Goal: Share content: Distribute website content to other platforms or users

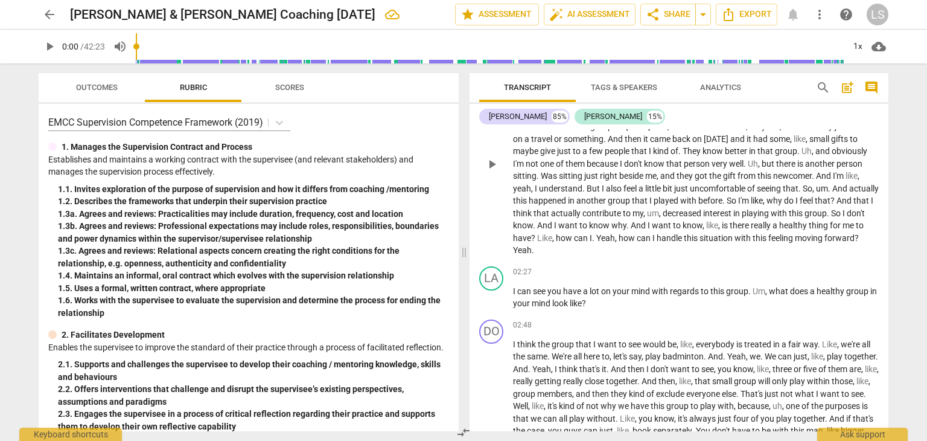
scroll to position [302, 0]
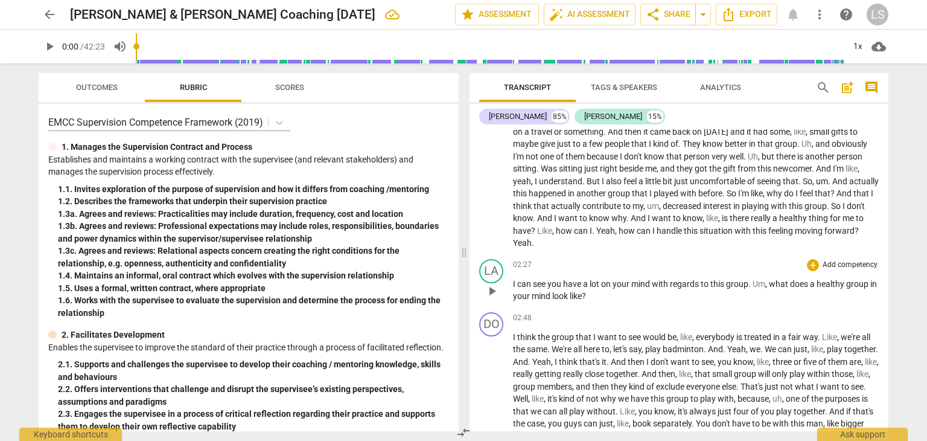
click at [769, 282] on span "," at bounding box center [767, 284] width 4 height 10
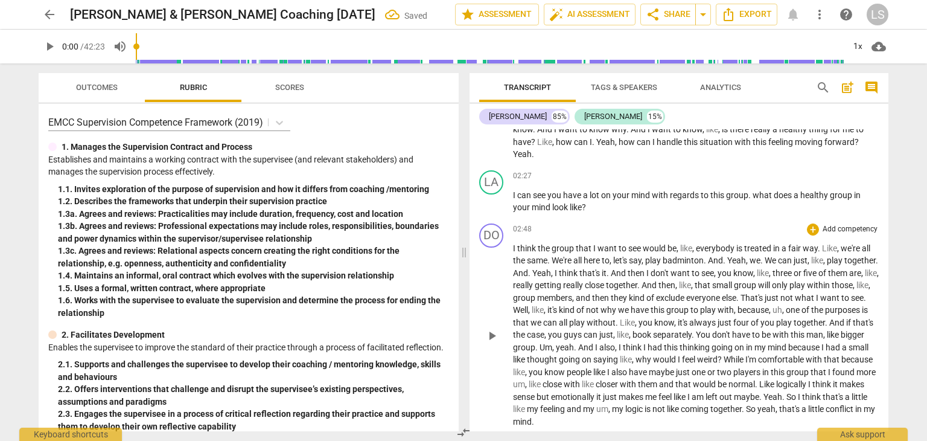
scroll to position [423, 0]
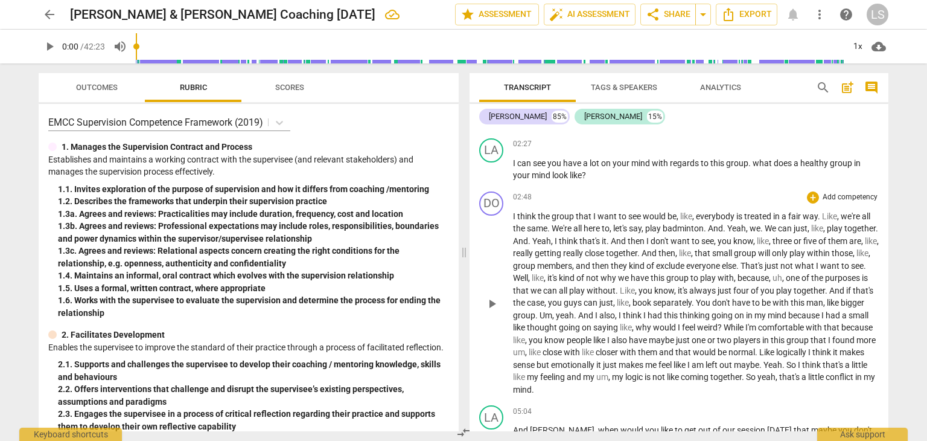
click at [696, 211] on span "everybody" at bounding box center [716, 216] width 40 height 10
click at [825, 212] on span "we're" at bounding box center [835, 216] width 21 height 10
click at [739, 226] on span "We" at bounding box center [732, 228] width 13 height 10
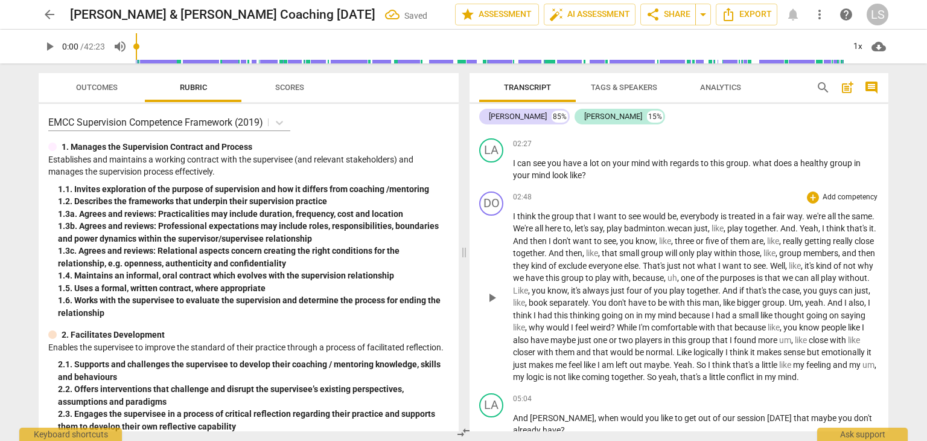
click at [727, 227] on span "," at bounding box center [726, 228] width 4 height 10
click at [727, 226] on span "," at bounding box center [726, 228] width 4 height 10
click at [803, 225] on span "Yeah" at bounding box center [793, 228] width 19 height 10
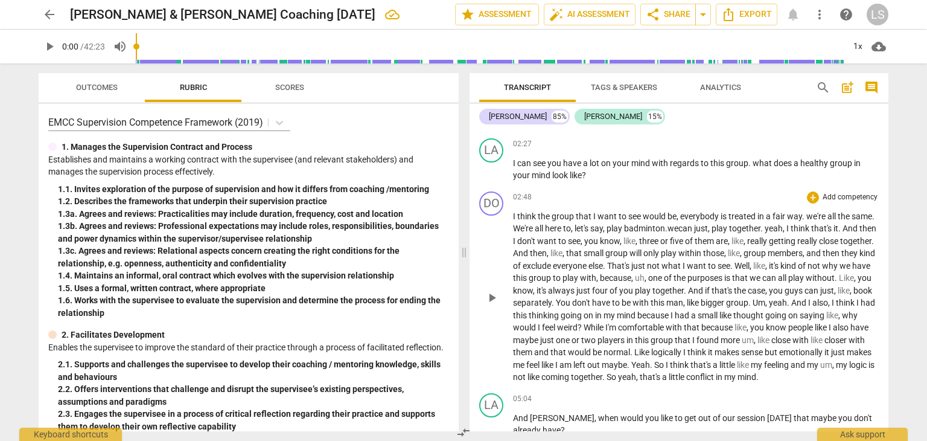
scroll to position [483, 0]
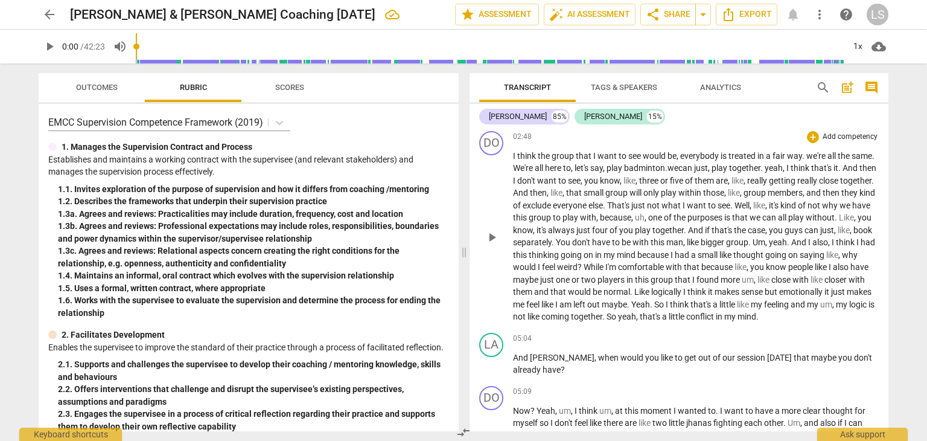
click at [687, 238] on span "," at bounding box center [685, 242] width 4 height 10
click at [701, 240] on span "like" at bounding box center [694, 242] width 14 height 10
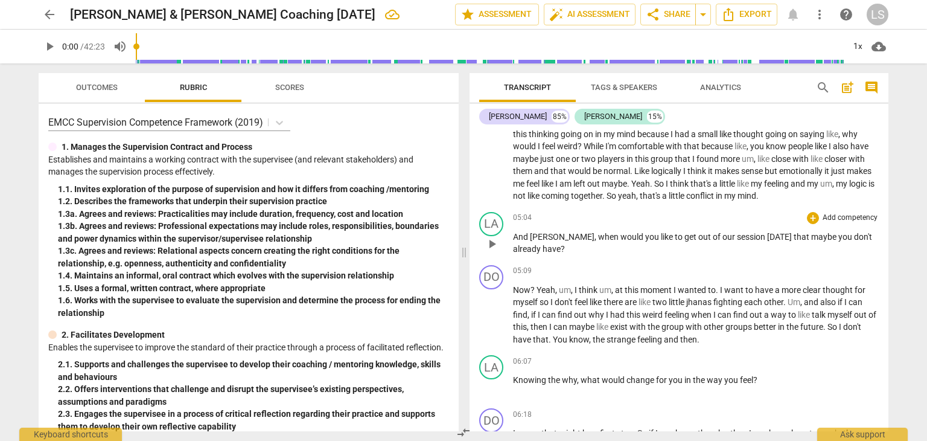
click at [598, 241] on span "when" at bounding box center [609, 237] width 22 height 10
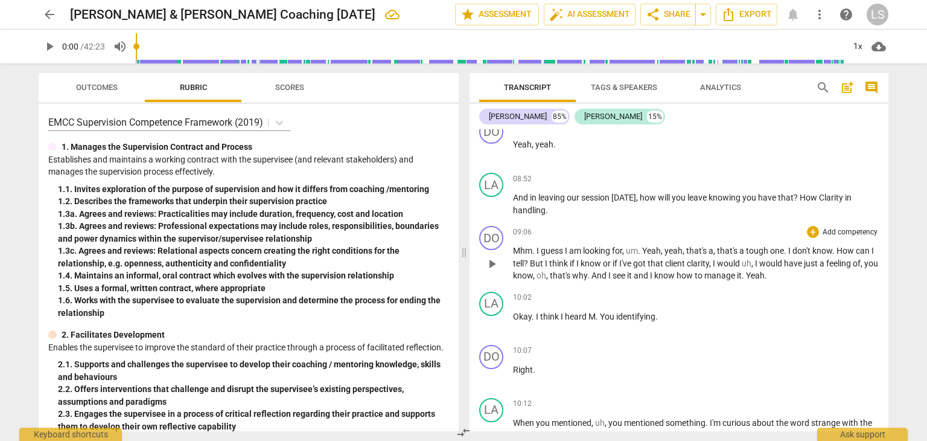
scroll to position [1388, 0]
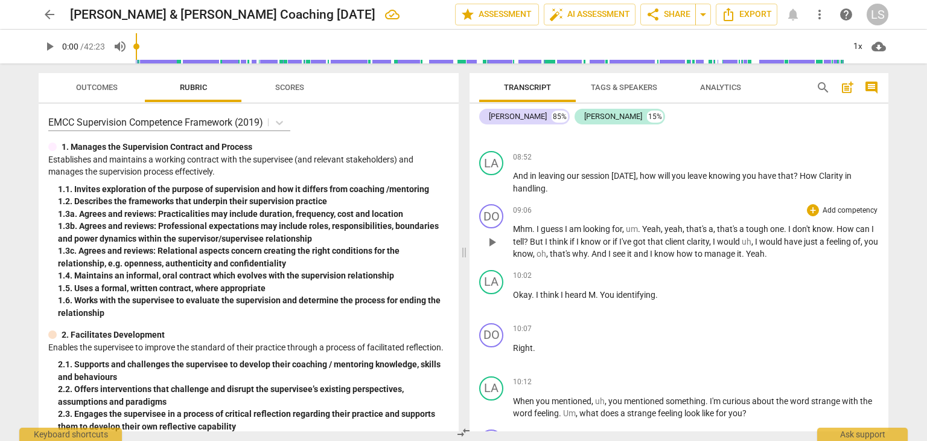
click at [687, 246] on span "client" at bounding box center [676, 242] width 22 height 10
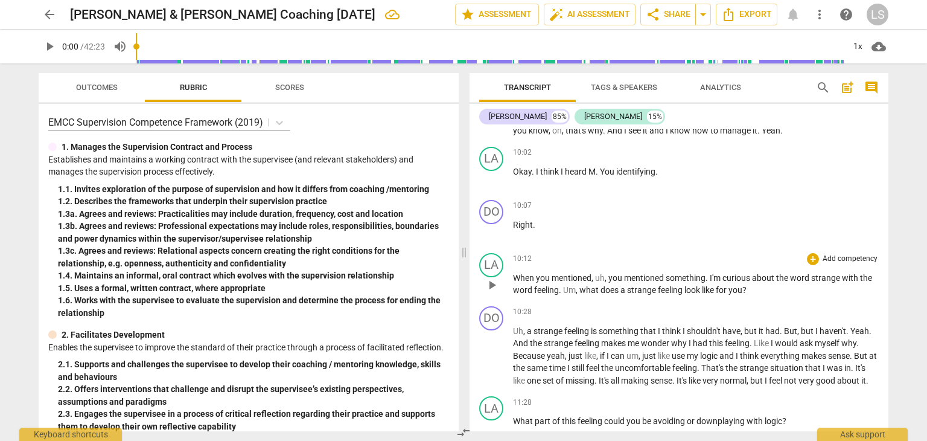
scroll to position [1509, 0]
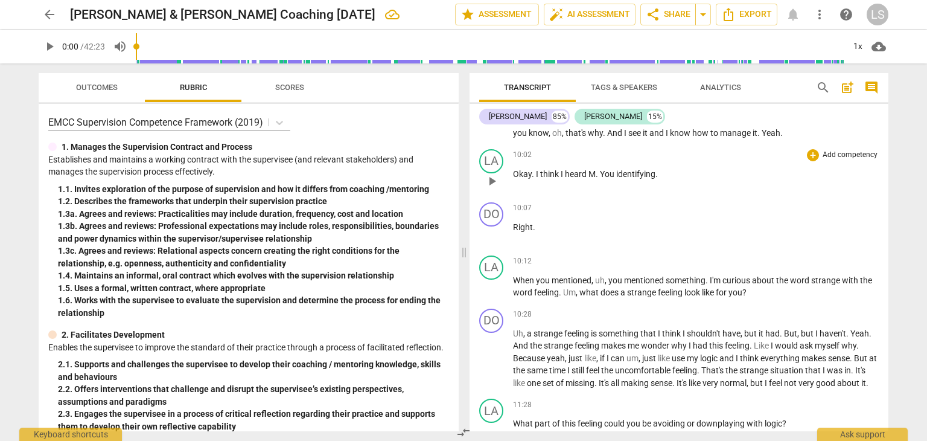
click at [613, 179] on span "You" at bounding box center [608, 174] width 16 height 10
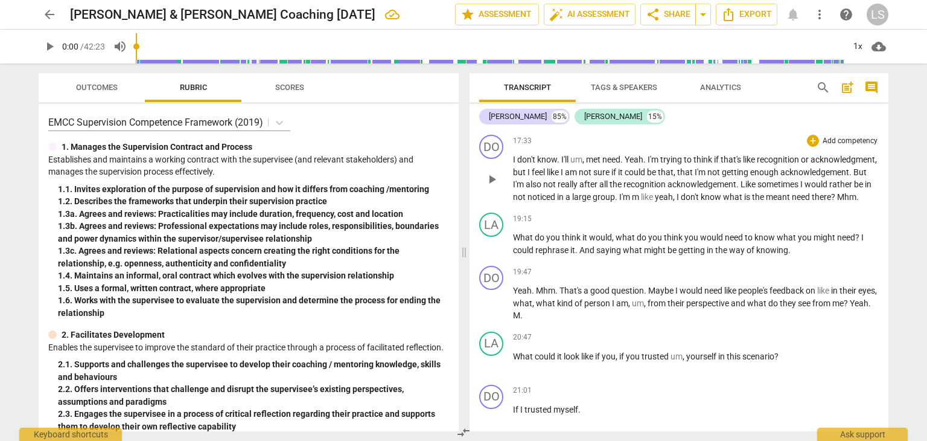
scroll to position [2294, 0]
click at [618, 241] on span "what" at bounding box center [626, 237] width 21 height 10
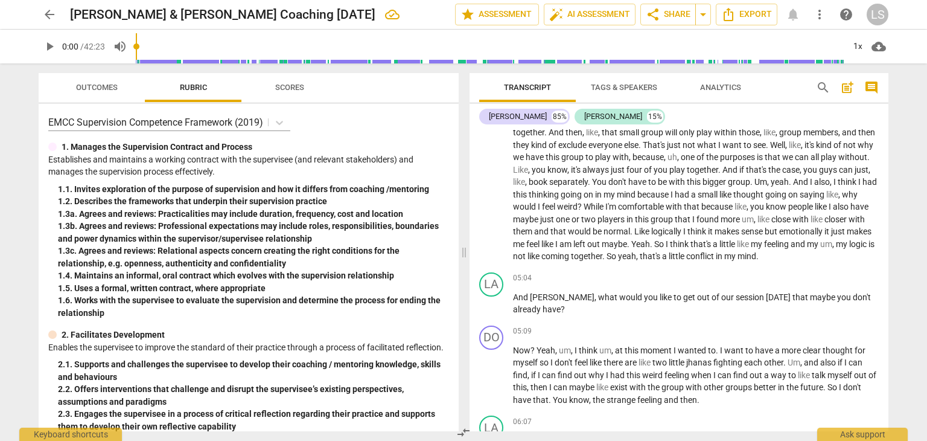
scroll to position [0, 0]
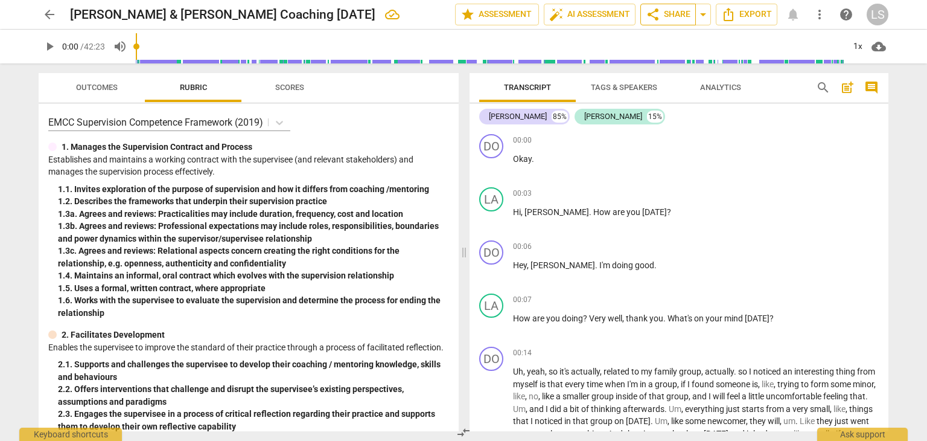
click at [671, 13] on span "share Share" at bounding box center [668, 14] width 45 height 14
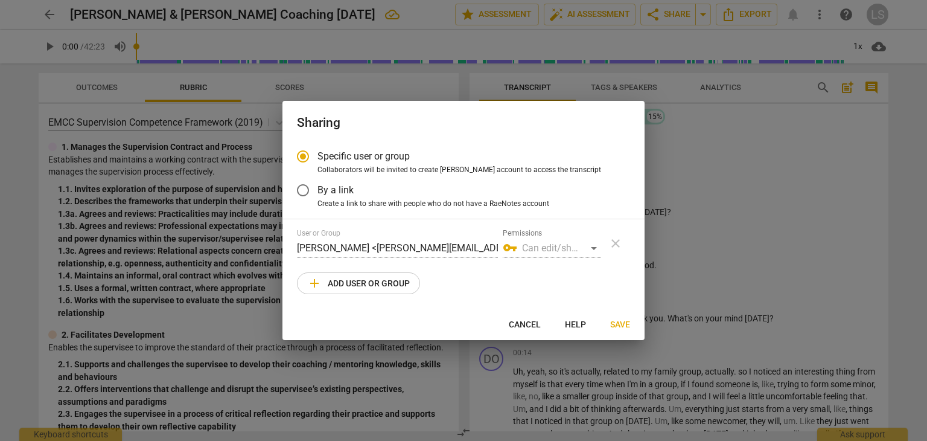
click at [375, 284] on span "add Add user or group" at bounding box center [358, 283] width 103 height 14
radio input "false"
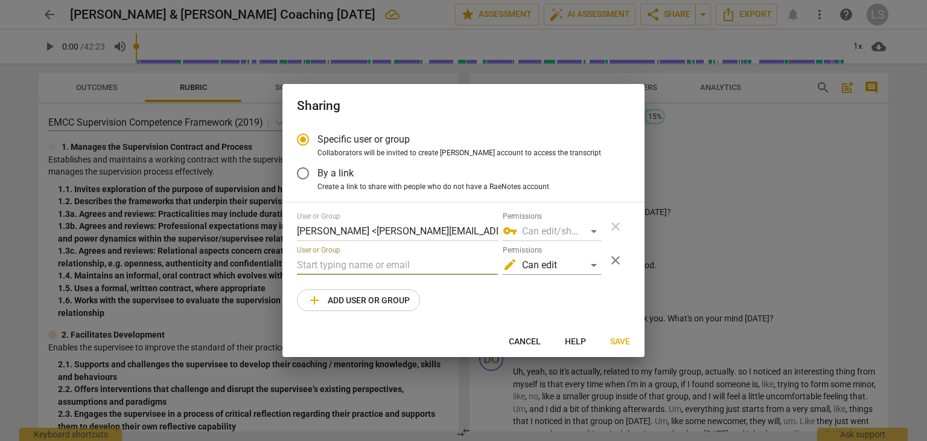
click at [343, 264] on input "text" at bounding box center [397, 264] width 201 height 19
type input "[PERSON_NAME][EMAIL_ADDRESS][DOMAIN_NAME]"
click at [589, 261] on div "edit Can edit" at bounding box center [552, 264] width 98 height 19
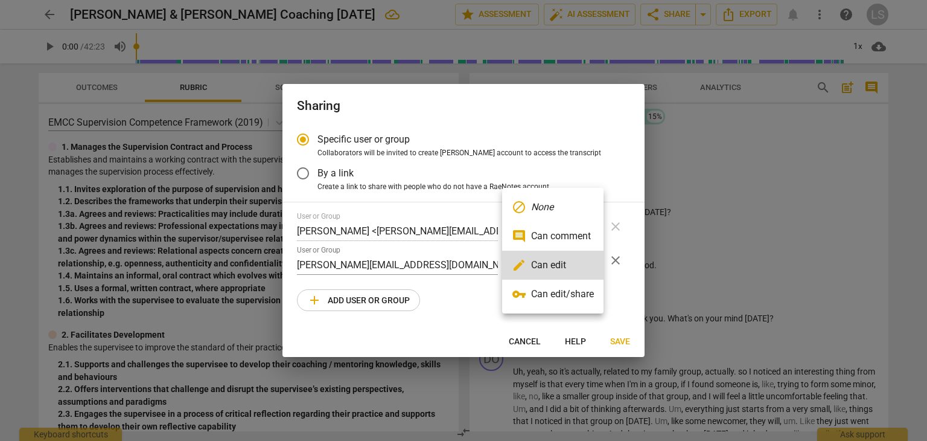
click at [548, 299] on li "vpn_key Can edit/share" at bounding box center [552, 293] width 101 height 29
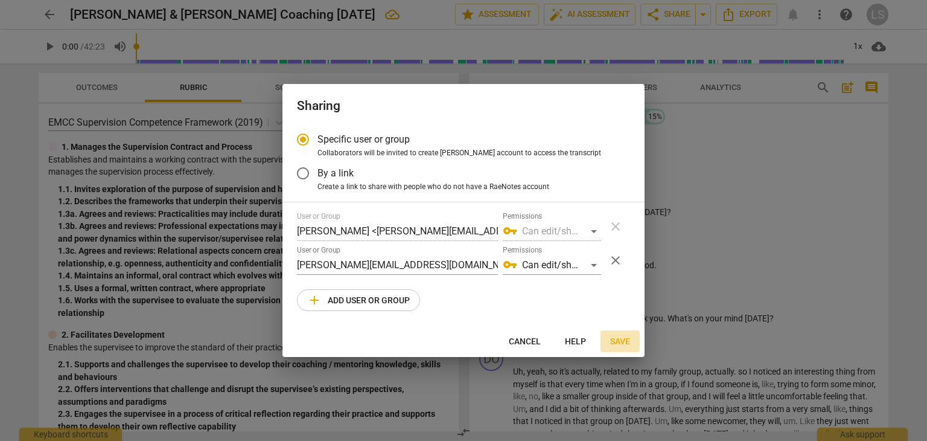
click at [618, 343] on span "Save" at bounding box center [620, 342] width 20 height 12
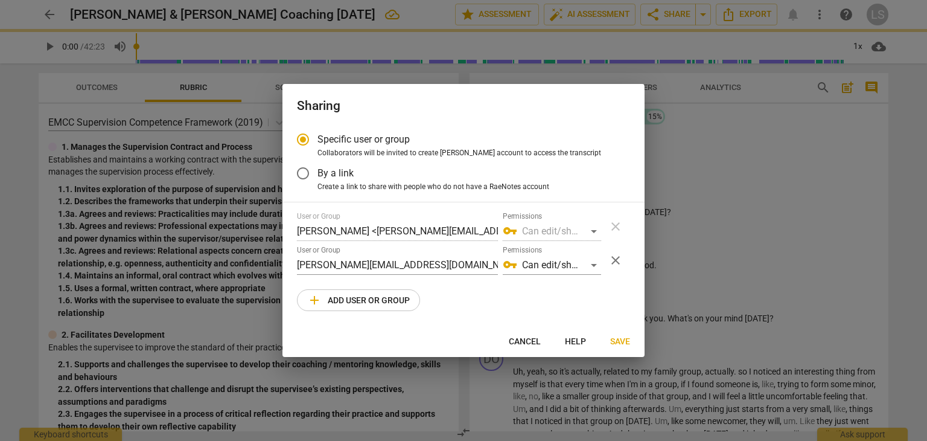
radio input "false"
type input "[PERSON_NAME] <[PERSON_NAME][EMAIL_ADDRESS][DOMAIN_NAME]>"
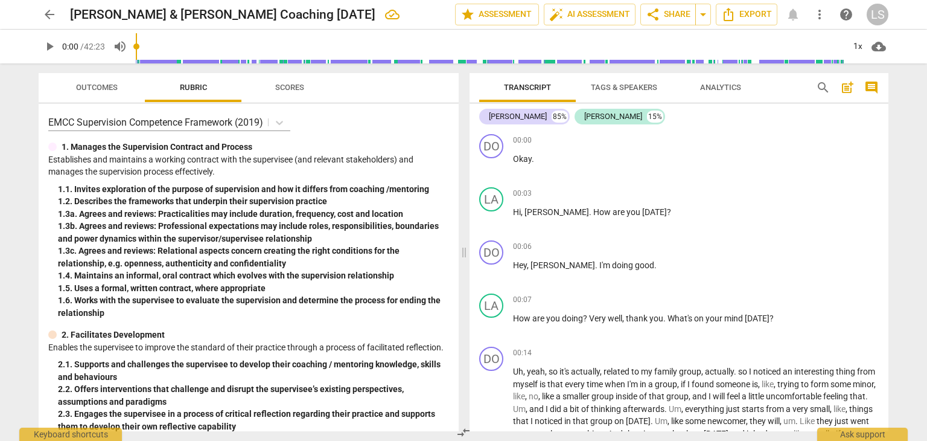
click at [290, 90] on span "Scores" at bounding box center [289, 87] width 29 height 9
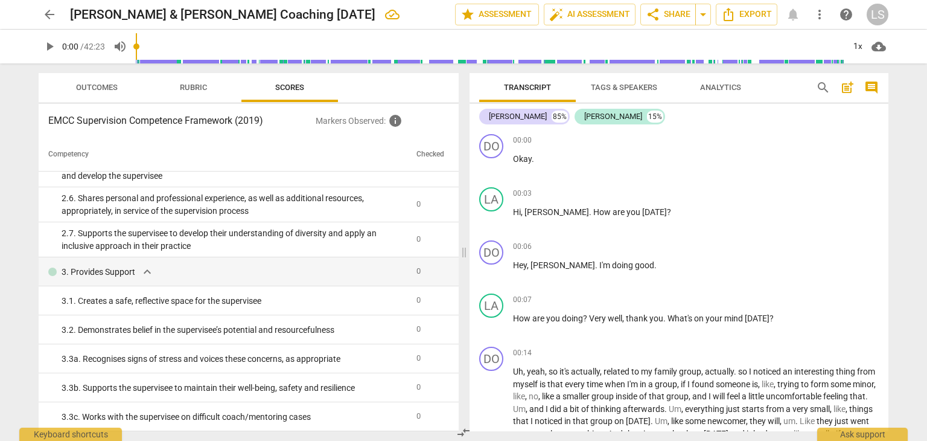
scroll to position [241, 0]
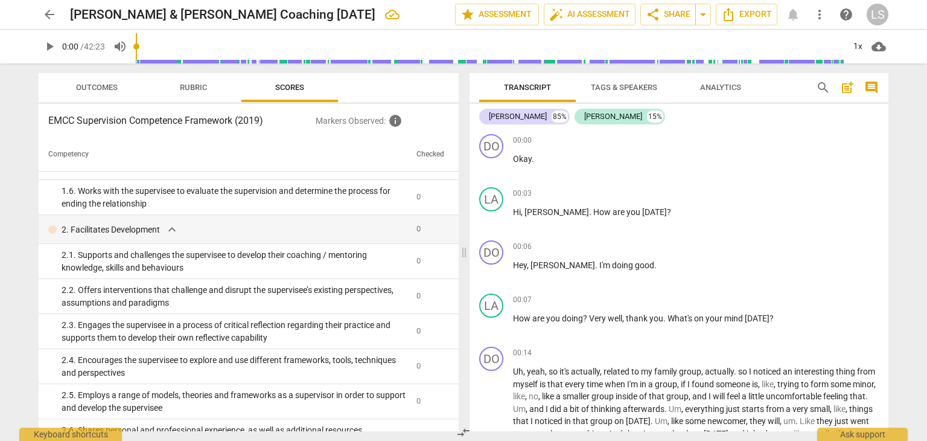
click at [113, 84] on span "Outcomes" at bounding box center [97, 87] width 42 height 9
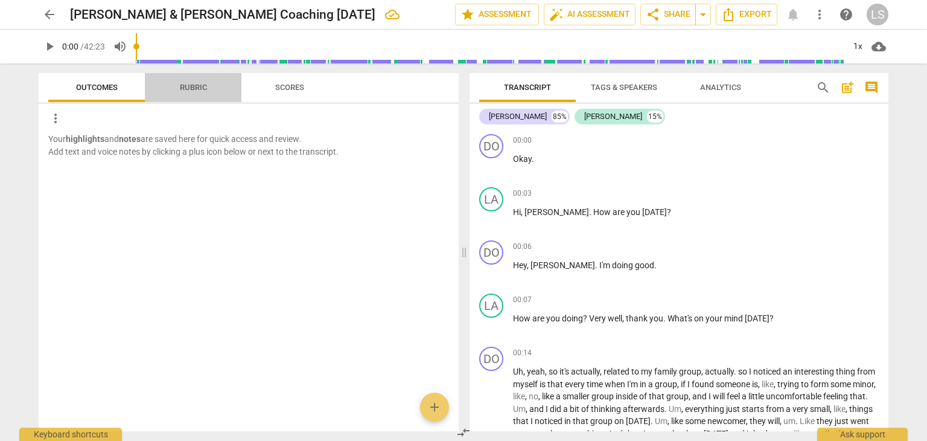
click at [206, 86] on span "Rubric" at bounding box center [193, 87] width 27 height 9
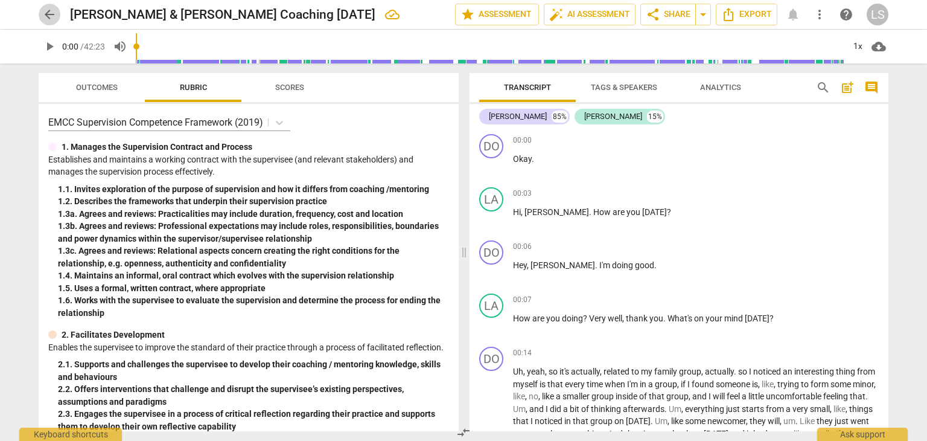
click at [46, 10] on span "arrow_back" at bounding box center [49, 14] width 14 height 14
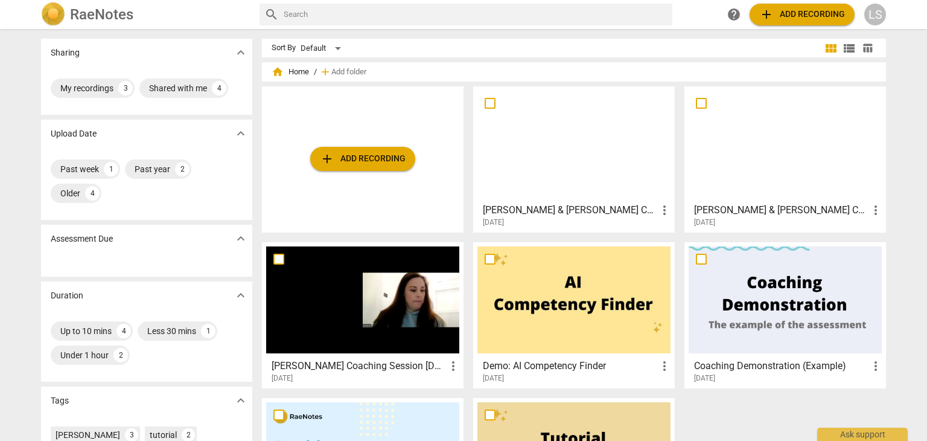
click at [637, 206] on h3 "[PERSON_NAME] & [PERSON_NAME] Coaching [DATE]" at bounding box center [570, 210] width 174 height 14
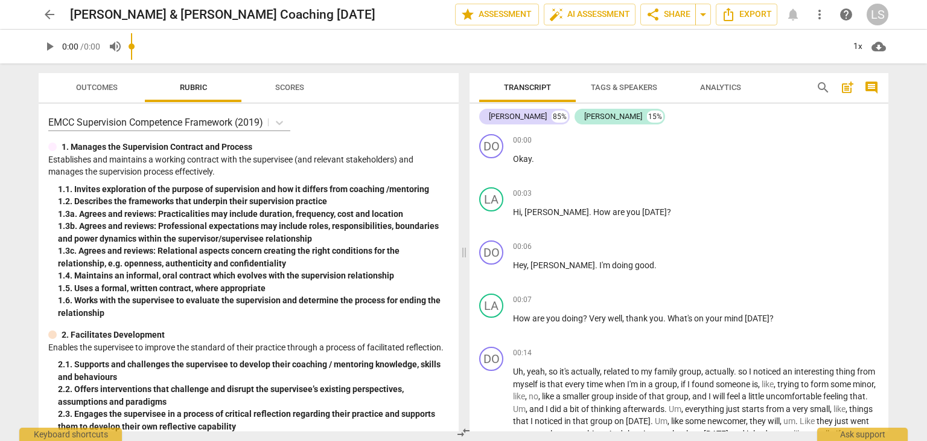
click at [712, 89] on span "Analytics" at bounding box center [720, 87] width 41 height 9
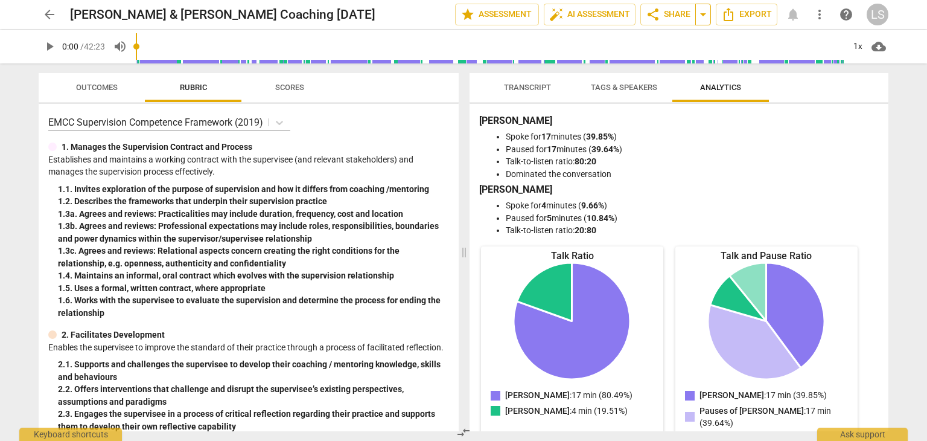
click at [699, 15] on span "arrow_drop_down" at bounding box center [703, 14] width 14 height 14
click at [46, 16] on span "arrow_back" at bounding box center [49, 14] width 14 height 14
